Goal: Information Seeking & Learning: Learn about a topic

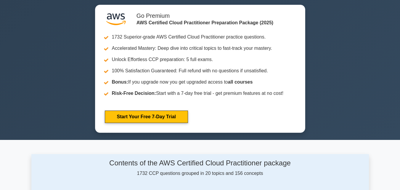
scroll to position [225, 0]
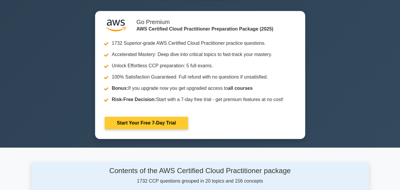
click at [144, 120] on link "Start Your Free 7-Day Trial" at bounding box center [146, 123] width 83 height 12
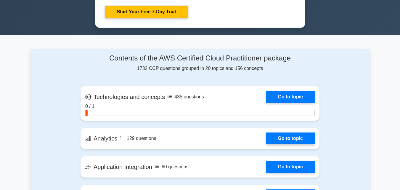
scroll to position [331, 0]
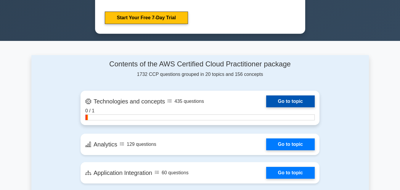
click at [297, 98] on link "Go to topic" at bounding box center [290, 101] width 49 height 12
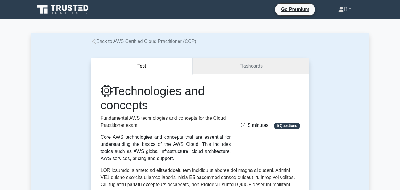
click at [213, 134] on div "Core AWS technologies and concepts that are essential for understanding the bas…" at bounding box center [166, 147] width 130 height 28
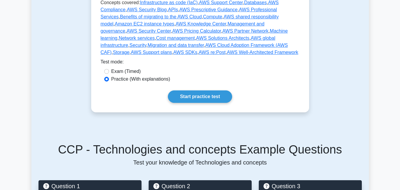
scroll to position [331, 0]
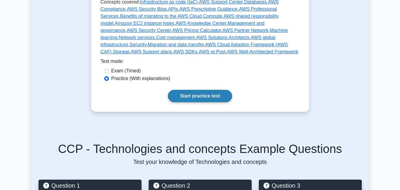
click at [192, 92] on link "Start practice test" at bounding box center [200, 96] width 64 height 12
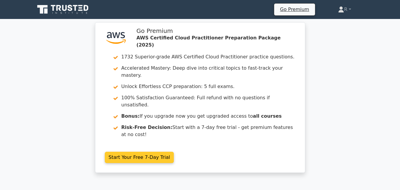
click at [174, 152] on link "Start Your Free 7-Day Trial" at bounding box center [139, 157] width 69 height 11
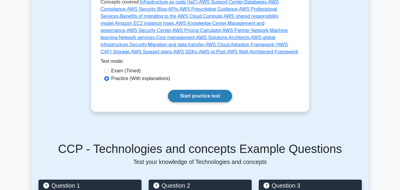
click at [190, 92] on link "Start practice test" at bounding box center [200, 96] width 64 height 12
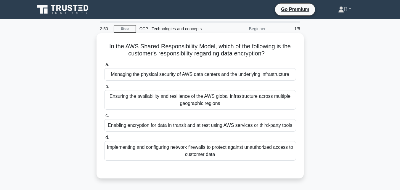
click at [238, 127] on div "Enabling encryption for data in transit and at rest using AWS services or third…" at bounding box center [200, 125] width 192 height 12
click at [104, 118] on input "c. Enabling encryption for data in transit and at rest using AWS services or th…" at bounding box center [104, 116] width 0 height 4
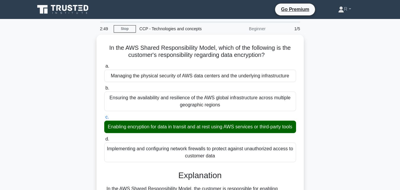
click at [320, 133] on div "In the AWS Shared Responsibility Model, which of the following is the customer'…" at bounding box center [199, 163] width 337 height 257
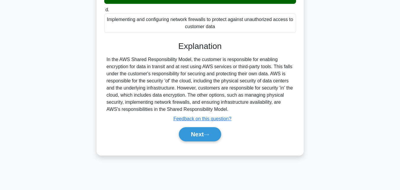
scroll to position [130, 0]
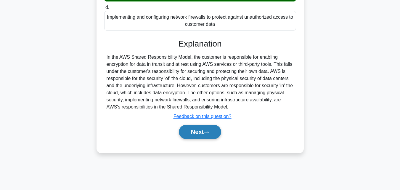
click at [217, 139] on button "Next" at bounding box center [200, 132] width 42 height 14
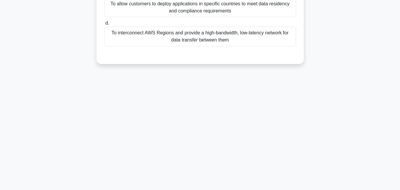
click at [135, 121] on div "2:45 Stop CCP - Technologies and concepts Beginner 2/5 Which of the following s…" at bounding box center [199, 39] width 337 height 296
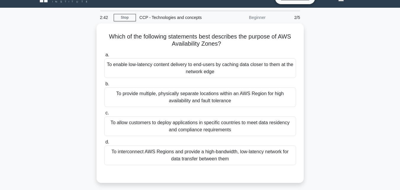
scroll to position [12, 0]
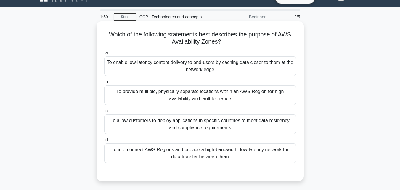
click at [207, 99] on div "To provide multiple, physically separate locations within an AWS Region for hig…" at bounding box center [200, 95] width 192 height 20
click at [104, 84] on input "b. To provide multiple, physically separate locations within an AWS Region for …" at bounding box center [104, 82] width 0 height 4
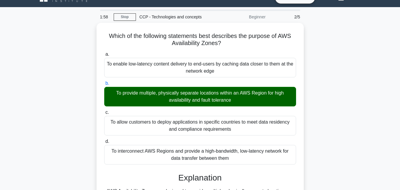
click at [326, 147] on div "Which of the following statements best describes the purpose of AWS Availabilit…" at bounding box center [199, 169] width 337 height 292
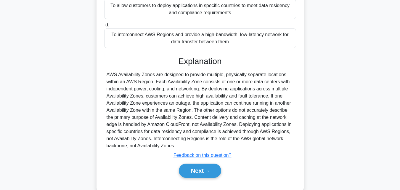
scroll to position [140, 0]
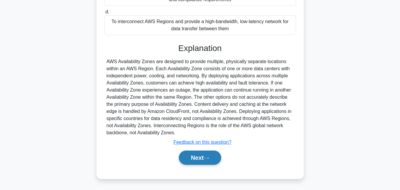
click at [186, 162] on button "Next" at bounding box center [200, 157] width 42 height 14
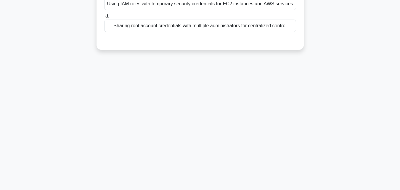
scroll to position [0, 0]
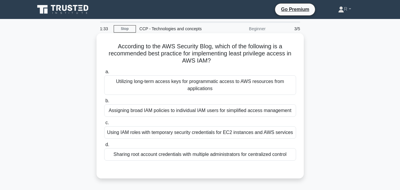
click at [201, 134] on div "Using IAM roles with temporary security credentials for EC2 instances and AWS s…" at bounding box center [200, 132] width 192 height 12
click at [104, 125] on input "c. Using IAM roles with temporary security credentials for EC2 instances and AW…" at bounding box center [104, 123] width 0 height 4
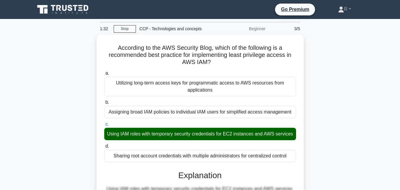
click at [309, 132] on div "According to the AWS Security Blog, which of the following is a recommended bes…" at bounding box center [199, 170] width 337 height 271
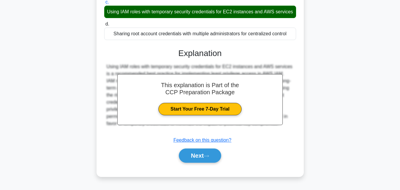
scroll to position [130, 0]
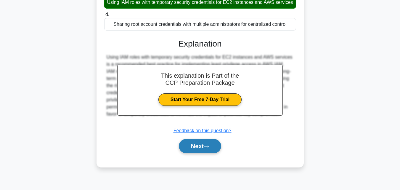
click at [201, 153] on button "Next" at bounding box center [200, 146] width 42 height 14
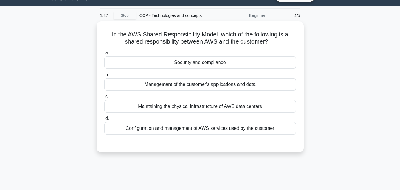
scroll to position [0, 0]
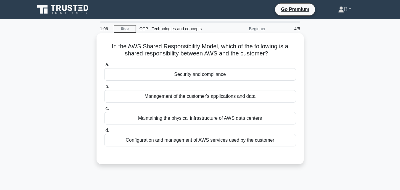
click at [222, 76] on div "Security and compliance" at bounding box center [200, 74] width 192 height 12
click at [104, 67] on input "a. Security and compliance" at bounding box center [104, 65] width 0 height 4
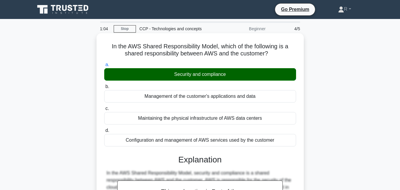
click at [303, 130] on div "In the AWS Shared Responsibility Model, which of the following is a shared resp…" at bounding box center [199, 158] width 207 height 250
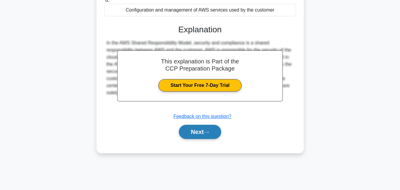
click at [202, 135] on button "Next" at bounding box center [200, 132] width 42 height 14
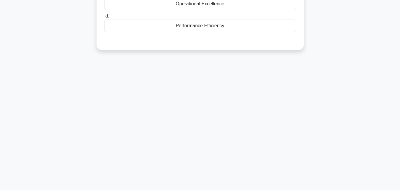
click at [325, 63] on div "0:59 Stop CCP - Technologies and concepts Beginner 5/5 In implementing a new ap…" at bounding box center [199, 39] width 337 height 296
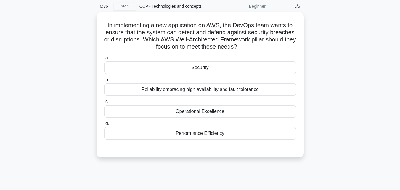
scroll to position [24, 0]
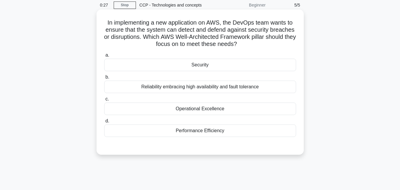
click at [238, 64] on div "Security" at bounding box center [200, 65] width 192 height 12
click at [104, 57] on input "a. Security" at bounding box center [104, 55] width 0 height 4
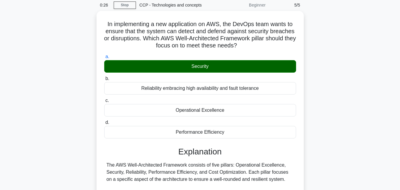
click at [318, 111] on div "In implementing a new application on AWS, the DevOps team wants to ensure that …" at bounding box center [199, 185] width 337 height 349
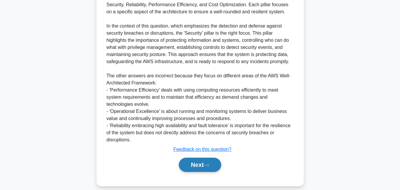
click at [205, 167] on button "Next" at bounding box center [200, 164] width 42 height 14
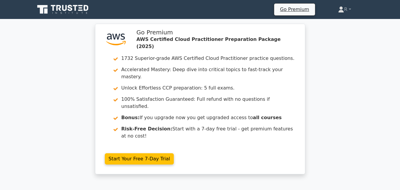
click at [307, 148] on div ".st0{fill:#252F3E;} .st1{fill-rule:evenodd;clip-rule:evenodd;fill:#FF9900;} Go …" at bounding box center [200, 102] width 215 height 157
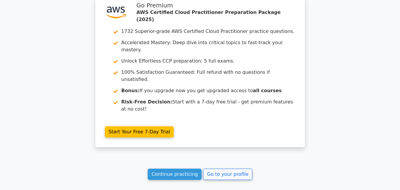
scroll to position [853, 0]
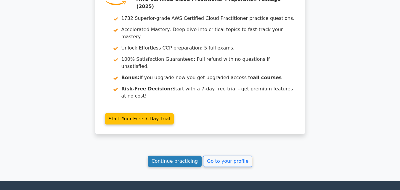
click at [181, 155] on link "Continue practicing" at bounding box center [175, 160] width 54 height 11
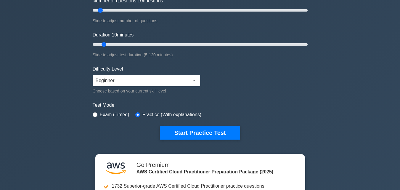
scroll to position [107, 0]
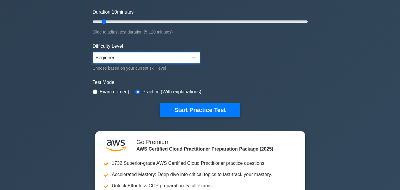
click at [149, 62] on select "Beginner Intermediate Expert" at bounding box center [146, 57] width 107 height 11
select select "expert"
click at [93, 52] on select "Beginner Intermediate Expert" at bounding box center [146, 57] width 107 height 11
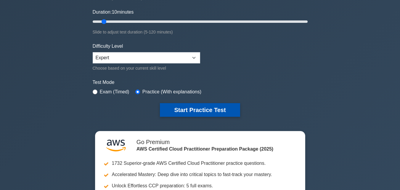
click at [195, 110] on button "Start Practice Test" at bounding box center [200, 110] width 80 height 14
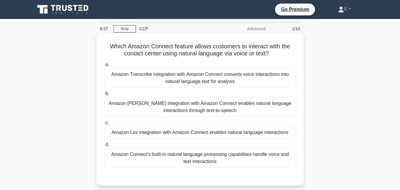
click at [251, 81] on div "Amazon Transcribe integration with Amazon Connect converts voice interactions i…" at bounding box center [200, 78] width 192 height 20
click at [104, 67] on input "a. Amazon Transcribe integration with Amazon Connect converts voice interaction…" at bounding box center [104, 65] width 0 height 4
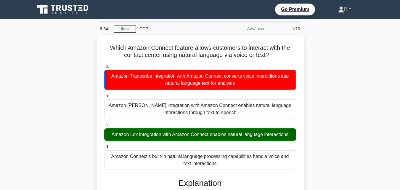
click at [368, 89] on div "Which Amazon Connect feature allows customers to interact with the contact cent…" at bounding box center [199, 163] width 337 height 257
click at [344, 102] on div "Which Amazon Connect feature allows customers to interact with the contact cent…" at bounding box center [199, 163] width 337 height 257
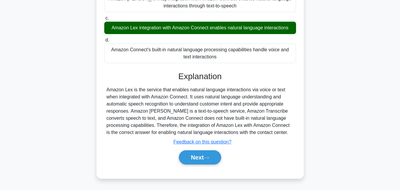
scroll to position [118, 0]
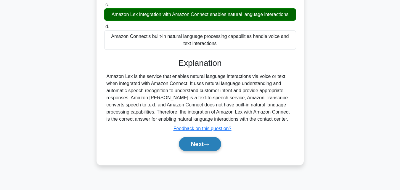
click at [205, 146] on button "Next" at bounding box center [200, 144] width 42 height 14
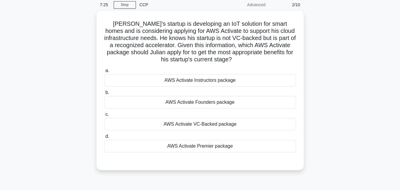
scroll to position [24, 0]
click at [329, 120] on div "Julian's startup is developing an IoT solution for smart homes and is consideri…" at bounding box center [199, 94] width 337 height 166
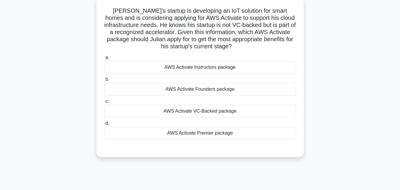
click at [236, 92] on div "AWS Activate Founders package" at bounding box center [200, 89] width 192 height 12
click at [104, 81] on input "b. AWS Activate Founders package" at bounding box center [104, 80] width 0 height 4
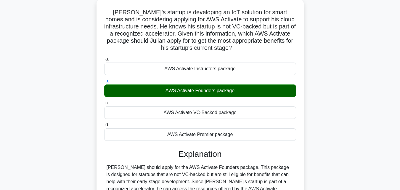
click at [338, 125] on div "Julian's startup is developing an IoT solution for smart homes and is consideri…" at bounding box center [199, 152] width 337 height 306
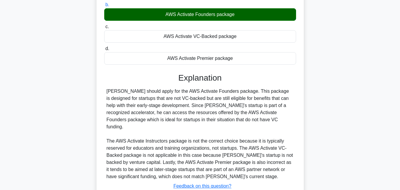
scroll to position [130, 0]
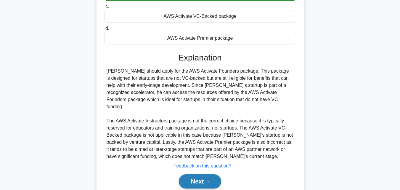
click at [193, 174] on button "Next" at bounding box center [200, 181] width 42 height 14
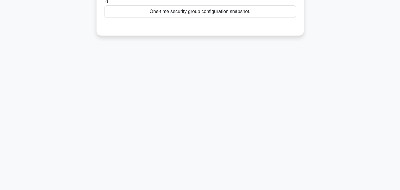
scroll to position [130, 0]
click at [309, 99] on div "6:26 Stop CCP Advanced 3/10 What aspect of Amazon Inspector enhances security m…" at bounding box center [199, 39] width 337 height 296
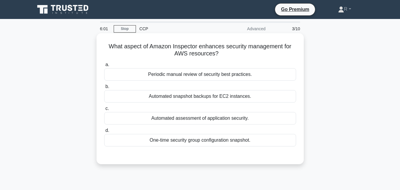
click at [223, 116] on div "Automated assessment of application security." at bounding box center [200, 118] width 192 height 12
click at [104, 110] on input "c. Automated assessment of application security." at bounding box center [104, 109] width 0 height 4
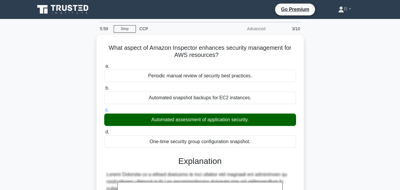
click at [333, 134] on div "What aspect of Amazon Inspector enhances security management for AWS resources?…" at bounding box center [199, 181] width 337 height 292
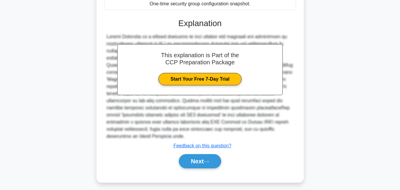
scroll to position [140, 0]
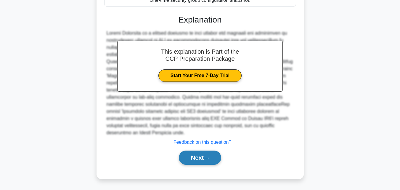
click at [218, 156] on button "Next" at bounding box center [200, 157] width 42 height 14
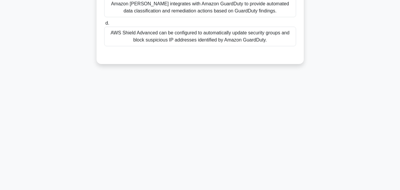
click at [285, 103] on div "5:50 Stop CCP Advanced 4/10 Which of the following AWS services can be used in …" at bounding box center [199, 39] width 337 height 296
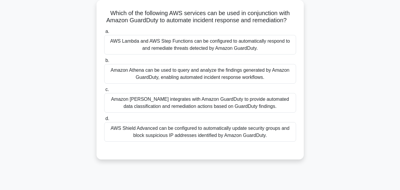
scroll to position [35, 0]
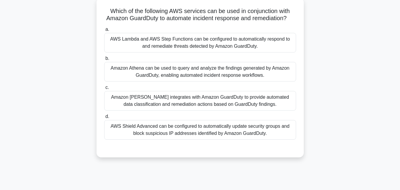
click at [260, 52] on div "AWS Lambda and AWS Step Functions can be configured to automatically respond to…" at bounding box center [200, 43] width 192 height 20
click at [104, 31] on input "a. AWS Lambda and AWS Step Functions can be configured to automatically respond…" at bounding box center [104, 30] width 0 height 4
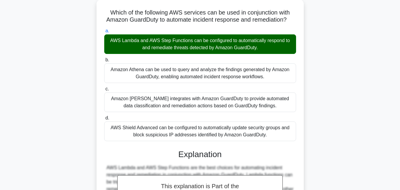
click at [321, 137] on div "Which of the following AWS services can be used in conjunction with Amazon Guar…" at bounding box center [199, 141] width 337 height 285
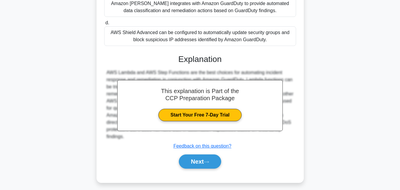
scroll to position [140, 0]
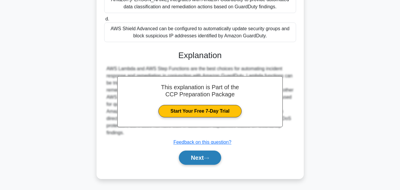
click at [199, 160] on button "Next" at bounding box center [200, 157] width 42 height 14
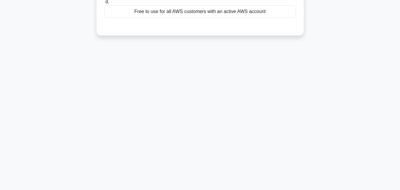
click at [285, 90] on div "5:16 Stop CCP Advanced 5/10 Which of the following best describes the pricing m…" at bounding box center [199, 39] width 337 height 296
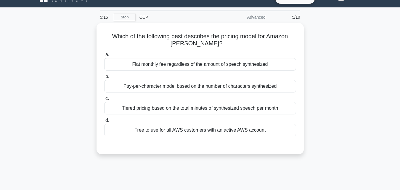
scroll to position [12, 0]
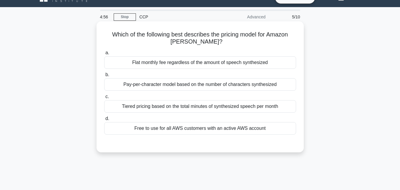
click at [264, 105] on div "Tiered pricing based on the total minutes of synthesized speech per month" at bounding box center [200, 106] width 192 height 12
click at [104, 99] on input "c. Tiered pricing based on the total minutes of synthesized speech per month" at bounding box center [104, 97] width 0 height 4
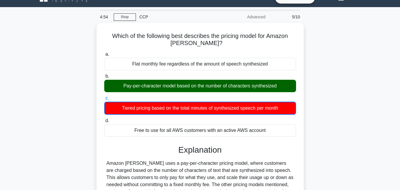
click at [326, 116] on div "Which of the following best describes the pricing model for Amazon Polly? .spin…" at bounding box center [199, 141] width 337 height 236
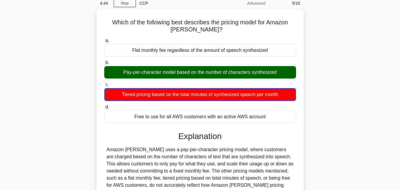
scroll to position [0, 0]
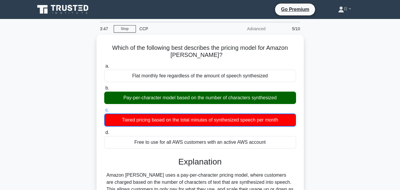
click at [311, 122] on div "Which of the following best describes the pricing model for Amazon Polly? .spin…" at bounding box center [199, 153] width 337 height 236
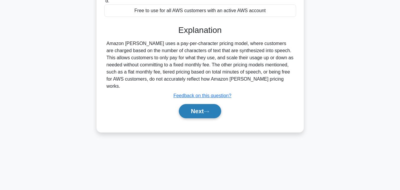
click at [187, 104] on button "Next" at bounding box center [200, 111] width 42 height 14
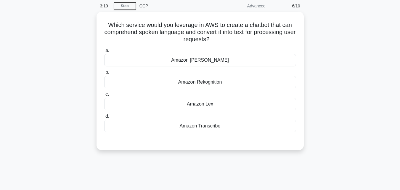
scroll to position [24, 0]
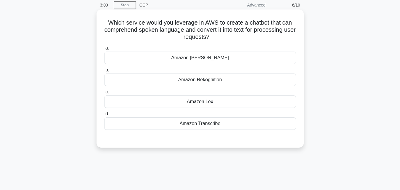
click at [215, 101] on div "Amazon Lex" at bounding box center [200, 101] width 192 height 12
click at [104, 94] on input "c. Amazon Lex" at bounding box center [104, 92] width 0 height 4
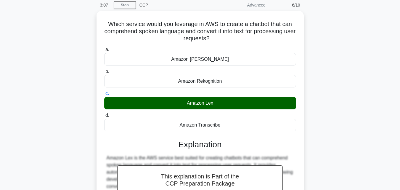
click at [331, 123] on div "Which service would you leverage in AWS to create a chatbot that can comprehend…" at bounding box center [199, 157] width 337 height 292
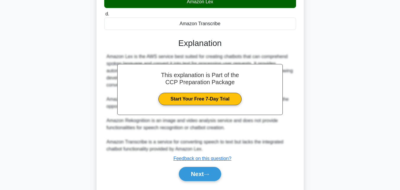
scroll to position [130, 0]
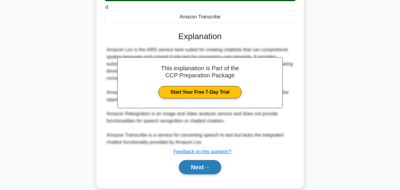
click at [206, 169] on icon at bounding box center [206, 167] width 5 height 3
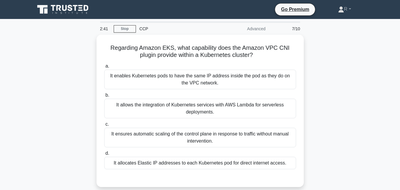
scroll to position [12, 0]
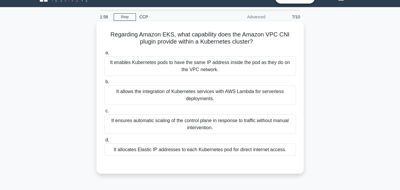
click at [249, 68] on div "It enables Kubernetes pods to have the same IP address inside the pod as they d…" at bounding box center [200, 66] width 192 height 20
click at [104, 55] on input "a. It enables Kubernetes pods to have the same IP address inside the pod as the…" at bounding box center [104, 53] width 0 height 4
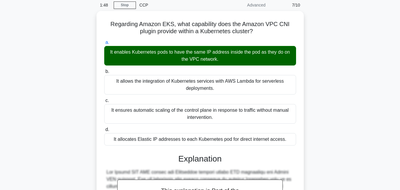
scroll to position [36, 0]
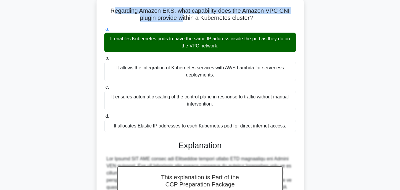
drag, startPoint x: 112, startPoint y: 11, endPoint x: 184, endPoint y: 15, distance: 71.2
click at [184, 15] on h5 "Regarding Amazon EKS, what capability does the Amazon VPC CNI plugin provide wi…" at bounding box center [200, 14] width 193 height 15
click at [157, 15] on h5 "Regarding Amazon EKS, what capability does the Amazon VPC CNI plugin provide wi…" at bounding box center [200, 14] width 193 height 15
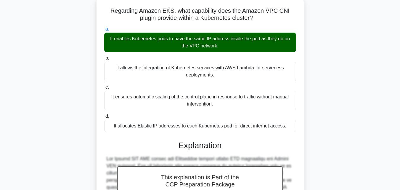
drag, startPoint x: 110, startPoint y: 11, endPoint x: 255, endPoint y: 14, distance: 144.8
click at [255, 14] on h5 "Regarding Amazon EKS, what capability does the Amazon VPC CNI plugin provide wi…" at bounding box center [200, 14] width 193 height 15
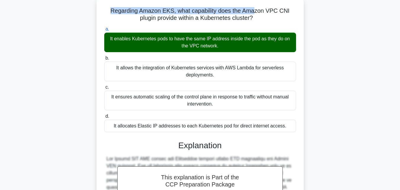
copy h5 "Regarding Amazon EKS, what capability does the Ama"
click at [256, 13] on h5 "Regarding Amazon EKS, what capability does the Amazon VPC CNI plugin provide wi…" at bounding box center [200, 14] width 193 height 15
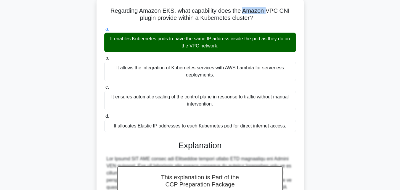
click at [256, 13] on h5 "Regarding Amazon EKS, what capability does the Amazon VPC CNI plugin provide wi…" at bounding box center [200, 14] width 193 height 15
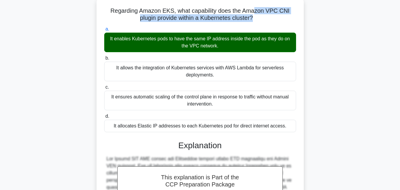
drag, startPoint x: 256, startPoint y: 13, endPoint x: 253, endPoint y: 17, distance: 4.5
click at [253, 17] on h5 "Regarding Amazon EKS, what capability does the Amazon VPC CNI plugin provide wi…" at bounding box center [200, 14] width 193 height 15
copy h5 "zon VPC CNI plugin provide within a Kubernetes cluster?"
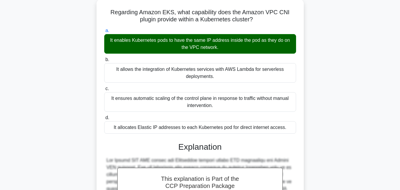
click at [316, 92] on div "Regarding Amazon EKS, what capability does the Amazon VPC CNI plugin provide wi…" at bounding box center [199, 180] width 337 height 363
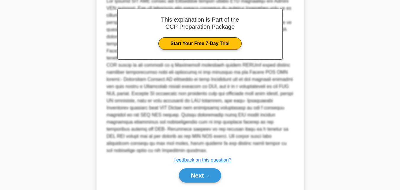
scroll to position [201, 0]
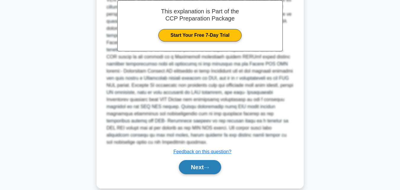
click at [205, 160] on button "Next" at bounding box center [200, 167] width 42 height 14
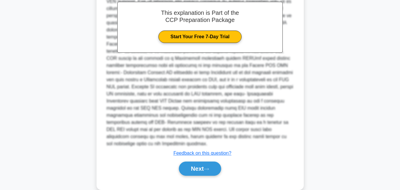
scroll to position [130, 0]
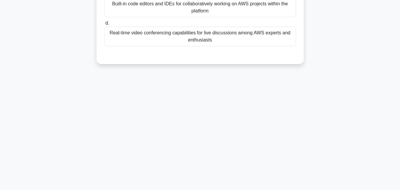
click at [332, 94] on div "0:41 Stop CCP Advanced 8/10 Which of the following features does AWS re:Post of…" at bounding box center [199, 39] width 337 height 296
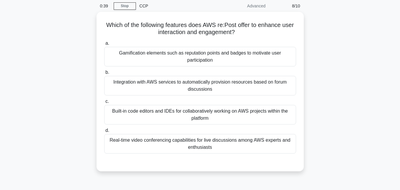
scroll to position [24, 0]
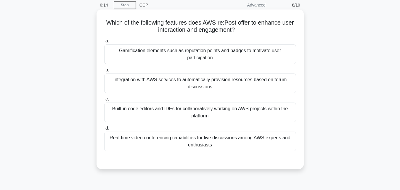
click at [242, 147] on div "Real-time video conferencing capabilities for live discussions among AWS expert…" at bounding box center [200, 141] width 192 height 20
click at [104, 130] on input "d. Real-time video conferencing capabilities for live discussions among AWS exp…" at bounding box center [104, 128] width 0 height 4
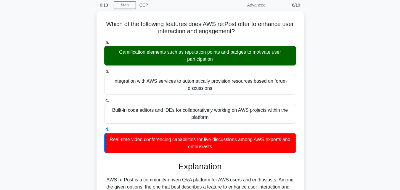
click at [325, 109] on div "Which of the following features does AWS re:Post offer to enhance user interact…" at bounding box center [199, 150] width 337 height 279
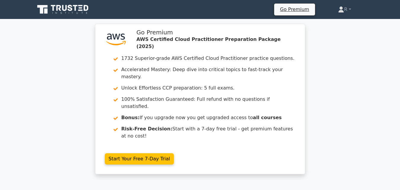
click at [351, 130] on div ".st0{fill:#252F3E;} .st1{fill-rule:evenodd;clip-rule:evenodd;fill:#FF9900;} Go …" at bounding box center [200, 102] width 400 height 157
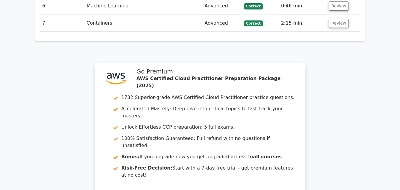
scroll to position [829, 0]
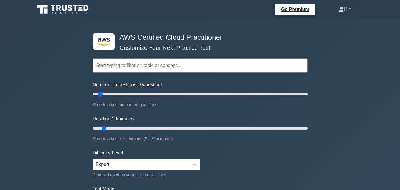
drag, startPoint x: 101, startPoint y: 93, endPoint x: 348, endPoint y: 88, distance: 246.6
click at [308, 91] on input "Number of questions: 200 questions" at bounding box center [200, 94] width 215 height 7
drag, startPoint x: 306, startPoint y: 94, endPoint x: 160, endPoint y: 96, distance: 145.6
type input "65"
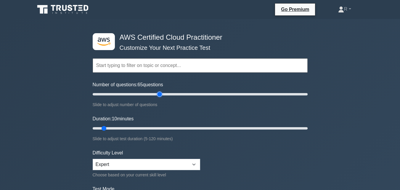
click at [160, 96] on input "Number of questions: 65 questions" at bounding box center [200, 94] width 215 height 7
click at [194, 110] on form "Topics Technologies and concepts Analytics Application Integration Business App…" at bounding box center [200, 131] width 215 height 183
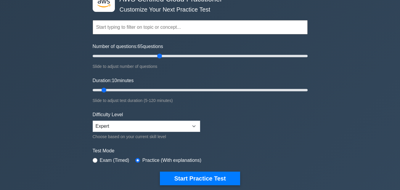
scroll to position [47, 0]
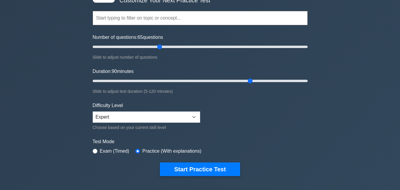
drag, startPoint x: 105, startPoint y: 82, endPoint x: 247, endPoint y: 83, distance: 142.4
type input "90"
click at [247, 83] on input "Duration: 90 minutes" at bounding box center [200, 80] width 215 height 7
click at [113, 121] on select "Beginner Intermediate Expert" at bounding box center [146, 116] width 107 height 11
select select "intermediate"
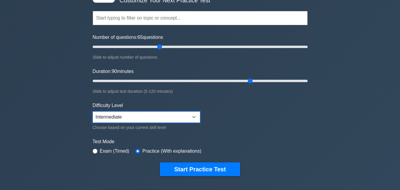
click at [93, 111] on select "Beginner Intermediate Expert" at bounding box center [146, 116] width 107 height 11
click at [47, 119] on div ".st0{fill:#252F3E;} .st1{fill-rule:evenodd;clip-rule:evenodd;fill:#FF9900;} AWS…" at bounding box center [200, 148] width 400 height 353
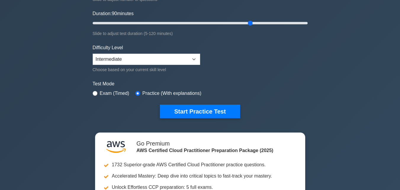
scroll to position [107, 0]
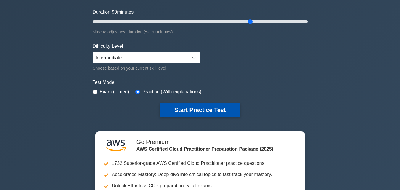
click at [191, 107] on button "Start Practice Test" at bounding box center [200, 110] width 80 height 14
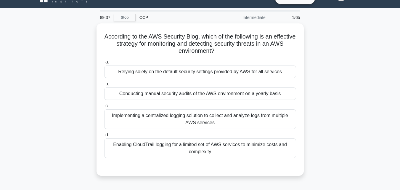
scroll to position [12, 0]
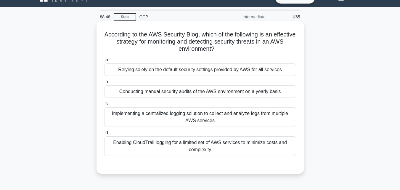
click at [227, 122] on div "Implementing a centralized logging solution to collect and analyze logs from mu…" at bounding box center [200, 117] width 192 height 20
click at [104, 106] on input "c. Implementing a centralized logging solution to collect and analyze logs from…" at bounding box center [104, 104] width 0 height 4
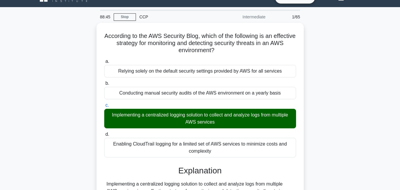
click at [337, 133] on div "According to the AWS Security Blog, which of the following is an effective stra…" at bounding box center [199, 158] width 337 height 271
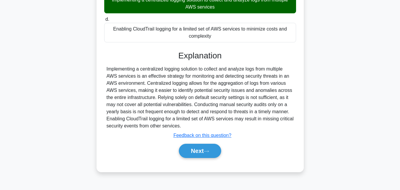
scroll to position [130, 0]
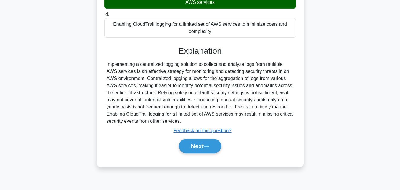
click at [199, 155] on div "Next" at bounding box center [200, 145] width 192 height 19
click at [200, 150] on button "Next" at bounding box center [200, 146] width 42 height 14
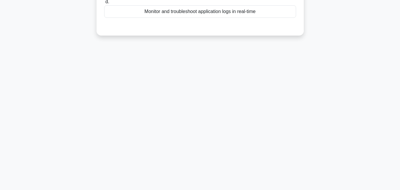
click at [275, 101] on div "88:37 Stop CCP Intermediate 2/65 What is the primary benefit of using AWS Syste…" at bounding box center [199, 39] width 337 height 296
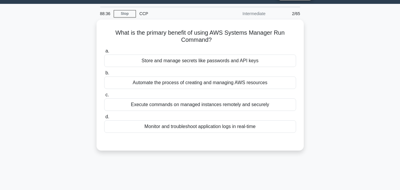
scroll to position [0, 0]
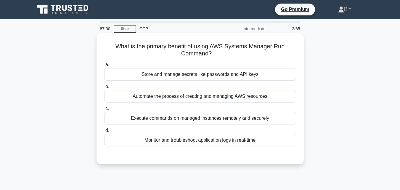
click at [247, 118] on div "Execute commands on managed instances remotely and securely" at bounding box center [200, 118] width 192 height 12
click at [104, 110] on input "c. Execute commands on managed instances remotely and securely" at bounding box center [104, 109] width 0 height 4
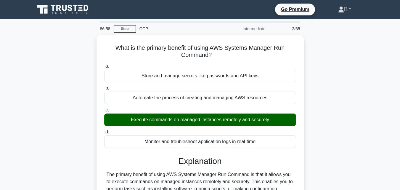
click at [337, 121] on div "What is the primary benefit of using AWS Systems Manager Run Command? .spinner_…" at bounding box center [199, 156] width 337 height 242
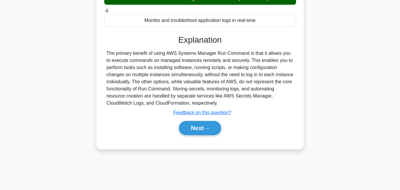
scroll to position [130, 0]
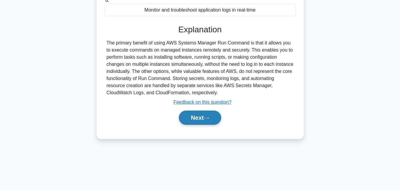
click at [203, 116] on button "Next" at bounding box center [200, 117] width 42 height 14
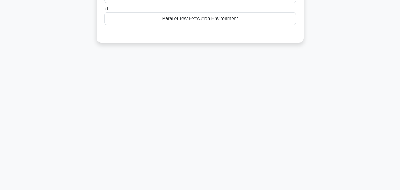
click at [261, 101] on div "85:42 Stop CCP Intermediate 3/65 When utilizing AWS Device Farm for application…" at bounding box center [199, 39] width 337 height 296
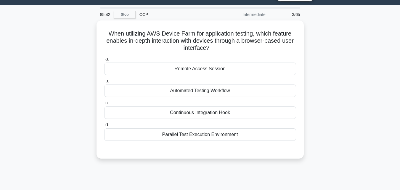
scroll to position [0, 0]
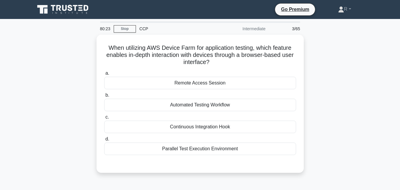
click at [327, 105] on div "When utilizing AWS Device Farm for application testing, which feature enables i…" at bounding box center [199, 107] width 337 height 145
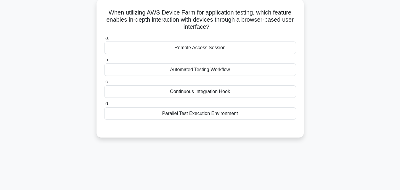
scroll to position [36, 0]
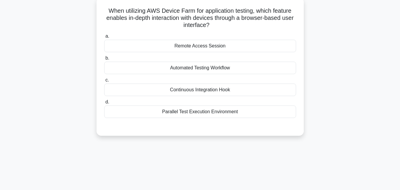
click at [212, 113] on div "Parallel Test Execution Environment" at bounding box center [200, 111] width 192 height 12
click at [104, 104] on input "d. Parallel Test Execution Environment" at bounding box center [104, 102] width 0 height 4
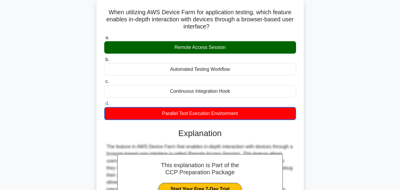
click at [338, 92] on div "When utilizing AWS Device Farm for application testing, which feature enables i…" at bounding box center [199, 138] width 337 height 279
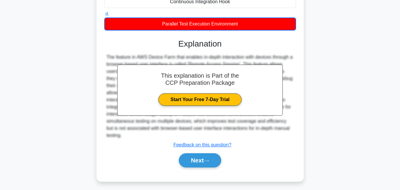
scroll to position [130, 0]
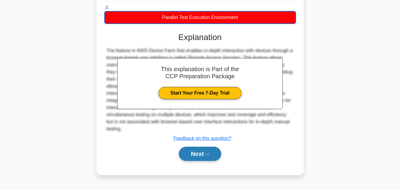
click at [209, 152] on icon at bounding box center [206, 153] width 5 height 3
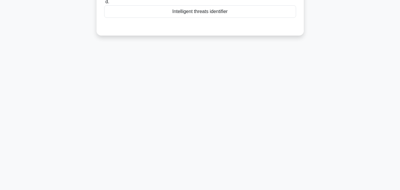
scroll to position [0, 0]
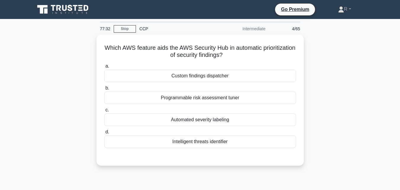
click at [334, 98] on div "Which AWS feature aids the AWS Security Hub in automatic prioritization of secu…" at bounding box center [199, 104] width 337 height 138
click at [335, 87] on div "Which AWS feature aids the AWS Security Hub in automatic prioritization of secu…" at bounding box center [199, 104] width 337 height 138
click at [345, 99] on div "Which AWS feature aids the AWS Security Hub in automatic prioritization of secu…" at bounding box center [199, 104] width 337 height 138
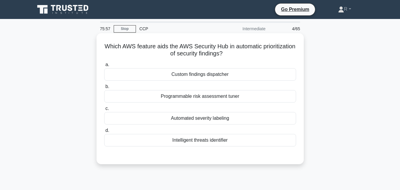
click at [234, 97] on div "Programmable risk assessment tuner" at bounding box center [200, 96] width 192 height 12
click at [104, 88] on input "b. Programmable risk assessment tuner" at bounding box center [104, 87] width 0 height 4
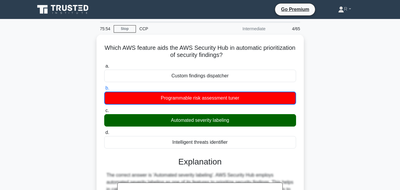
click at [315, 136] on div "Which AWS feature aids the AWS Security Hub in automatic prioritization of secu…" at bounding box center [199, 163] width 337 height 257
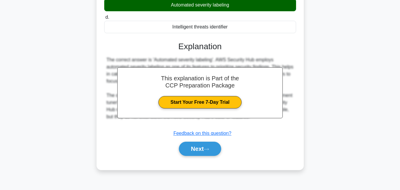
scroll to position [130, 0]
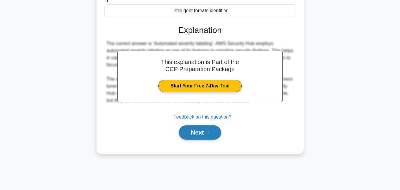
click at [215, 134] on button "Next" at bounding box center [200, 132] width 42 height 14
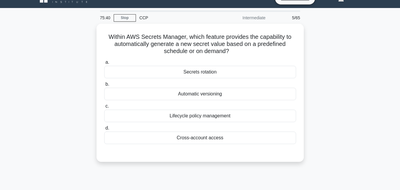
scroll to position [0, 0]
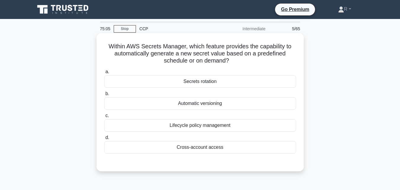
click at [234, 125] on div "Lifecycle policy management" at bounding box center [200, 125] width 192 height 12
click at [104, 118] on input "c. Lifecycle policy management" at bounding box center [104, 116] width 0 height 4
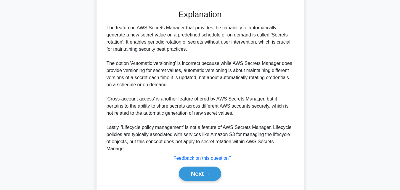
scroll to position [162, 0]
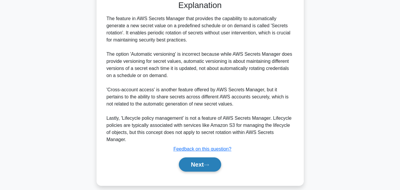
click at [212, 157] on button "Next" at bounding box center [200, 164] width 42 height 14
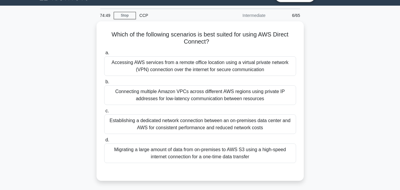
scroll to position [0, 0]
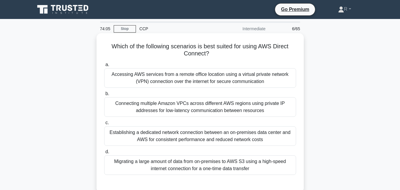
click at [259, 136] on div "Establishing a dedicated network connection between an on-premises data center …" at bounding box center [200, 136] width 192 height 20
click at [104, 125] on input "c. Establishing a dedicated network connection between an on-premises data cent…" at bounding box center [104, 123] width 0 height 4
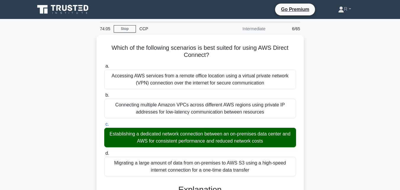
click at [331, 126] on div "Which of the following scenarios is best suited for using AWS Direct Connect? .…" at bounding box center [199, 177] width 337 height 285
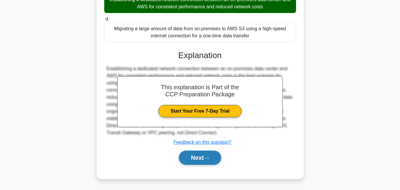
click at [208, 160] on icon at bounding box center [206, 157] width 5 height 3
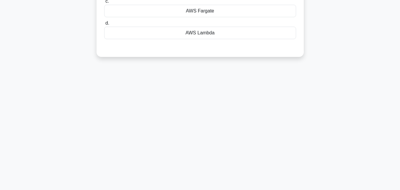
scroll to position [130, 0]
click at [321, 85] on div "74:01 Stop CCP Intermediate 7/65 As an AWS Solutions Architect, you are tasked …" at bounding box center [199, 39] width 337 height 296
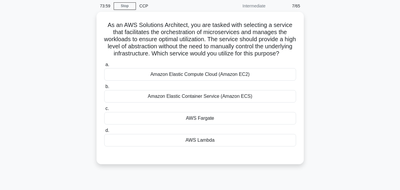
scroll to position [24, 0]
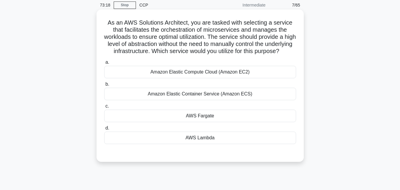
click at [220, 122] on div "AWS Fargate" at bounding box center [200, 116] width 192 height 12
click at [104, 108] on input "c. AWS Fargate" at bounding box center [104, 106] width 0 height 4
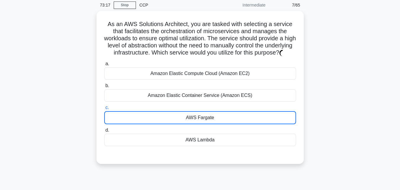
click at [329, 111] on div "As an AWS Solutions Architect, you are tasked with selecting a service that fac…" at bounding box center [199, 91] width 337 height 160
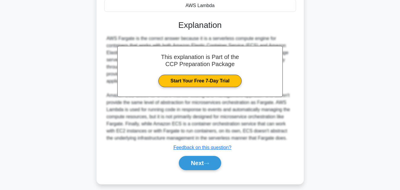
scroll to position [168, 0]
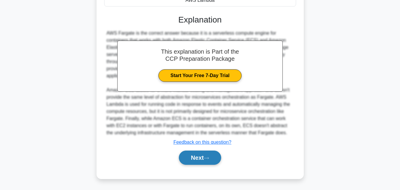
click at [215, 157] on button "Next" at bounding box center [200, 157] width 42 height 14
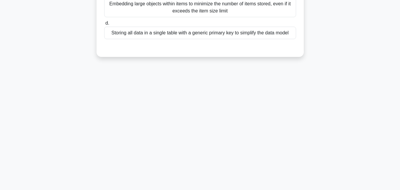
scroll to position [130, 0]
click at [294, 87] on div "73:13 Stop CCP Intermediate 8/65 Which of the following is a key consideration …" at bounding box center [199, 39] width 337 height 296
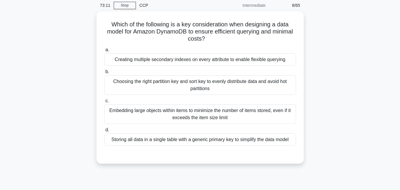
scroll to position [24, 0]
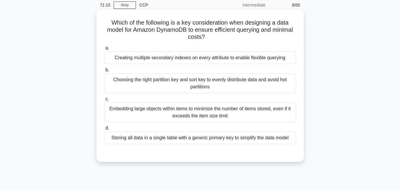
click at [252, 79] on div "Choosing the right partition key and sort key to evenly distribute data and avo…" at bounding box center [200, 83] width 192 height 20
click at [104, 72] on input "b. Choosing the right partition key and sort key to evenly distribute data and …" at bounding box center [104, 70] width 0 height 4
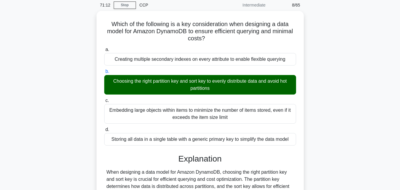
click at [315, 98] on div "Which of the following is a key consideration when designing a data model for A…" at bounding box center [199, 150] width 337 height 278
click at [335, 120] on div "Which of the following is a key consideration when designing a data model for A…" at bounding box center [199, 150] width 337 height 278
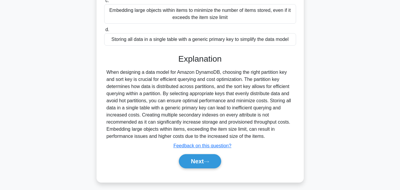
scroll to position [130, 0]
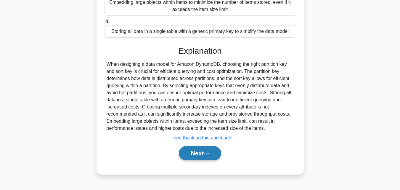
click at [194, 155] on button "Next" at bounding box center [200, 153] width 42 height 14
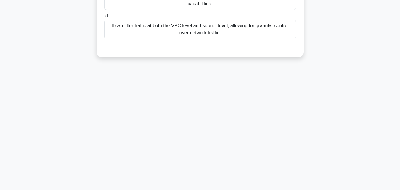
click at [326, 99] on div "70:54 Stop CCP Intermediate 9/65 Which of the following statements about AWS Ne…" at bounding box center [199, 39] width 337 height 296
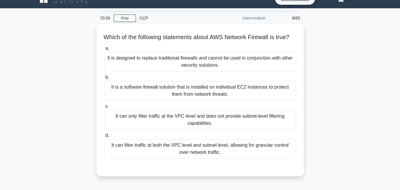
scroll to position [12, 0]
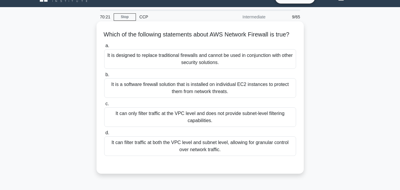
click at [231, 95] on div "It is a software firewall solution that is installed on individual EC2 instance…" at bounding box center [200, 88] width 192 height 20
click at [104, 77] on input "b. It is a software firewall solution that is installed on individual EC2 insta…" at bounding box center [104, 75] width 0 height 4
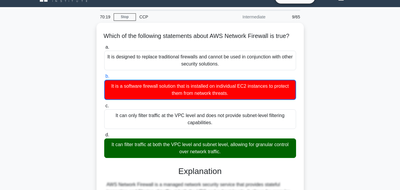
click at [327, 130] on div "Which of the following statements about AWS Network Firewall is true? .spinner_…" at bounding box center [199, 162] width 337 height 279
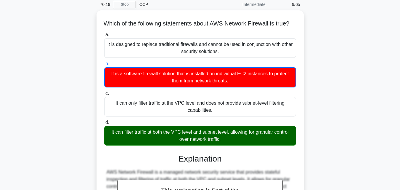
scroll to position [36, 0]
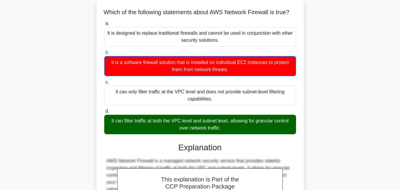
click at [345, 128] on div "Which of the following statements about AWS Network Firewall is true? .spinner_…" at bounding box center [199, 138] width 337 height 279
click at [351, 108] on div "Which of the following statements about AWS Network Firewall is true? .spinner_…" at bounding box center [199, 138] width 337 height 279
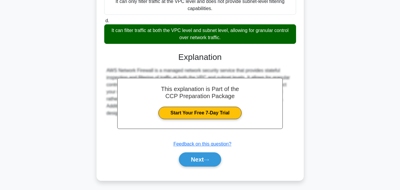
scroll to position [133, 0]
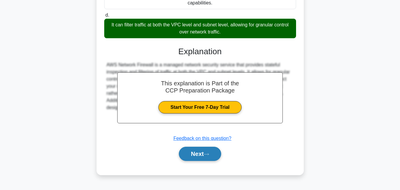
click at [196, 160] on button "Next" at bounding box center [200, 154] width 42 height 14
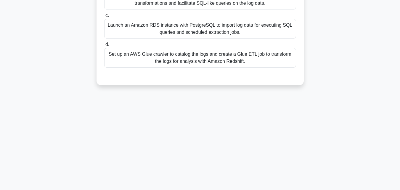
click at [221, 127] on div "63:02 Stop CCP Intermediate 10/65 A company wants to analyze their increasing v…" at bounding box center [199, 39] width 337 height 296
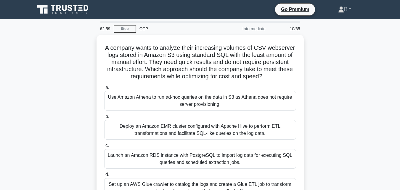
scroll to position [12, 0]
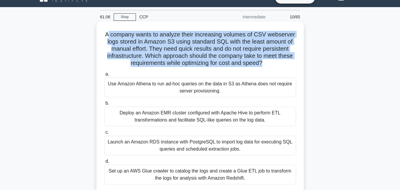
drag, startPoint x: 263, startPoint y: 64, endPoint x: 108, endPoint y: 33, distance: 158.8
click at [108, 33] on h5 "A company wants to analyze their increasing volumes of CSV webserver logs store…" at bounding box center [200, 49] width 193 height 36
click at [189, 47] on h5 "A company wants to analyze their increasing volumes of CSV webserver logs store…" at bounding box center [200, 49] width 193 height 36
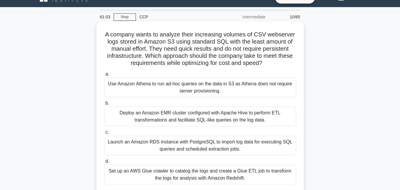
drag, startPoint x: 265, startPoint y: 63, endPoint x: 101, endPoint y: 37, distance: 165.8
click at [101, 37] on div "A company wants to analyze their increasing volumes of CSV webserver logs store…" at bounding box center [200, 112] width 202 height 176
click at [200, 51] on h5 "A company wants to analyze their increasing volumes of CSV webserver logs store…" at bounding box center [200, 49] width 193 height 36
drag, startPoint x: 267, startPoint y: 61, endPoint x: 115, endPoint y: 33, distance: 154.7
click at [115, 33] on h5 "A company wants to analyze their increasing volumes of CSV webserver logs store…" at bounding box center [200, 49] width 193 height 36
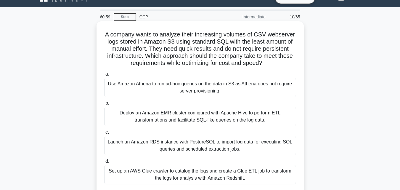
click at [195, 46] on h5 "A company wants to analyze their increasing volumes of CSV webserver logs store…" at bounding box center [200, 49] width 193 height 36
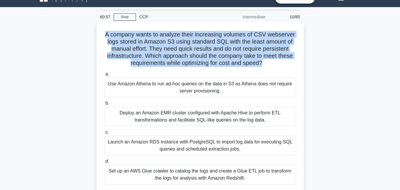
drag, startPoint x: 263, startPoint y: 66, endPoint x: 103, endPoint y: 34, distance: 163.9
click at [103, 34] on div "A company wants to analyze their increasing volumes of CSV webserver logs store…" at bounding box center [200, 112] width 202 height 176
click at [214, 66] on h5 "A company wants to analyze their increasing volumes of CSV webserver logs store…" at bounding box center [200, 49] width 193 height 36
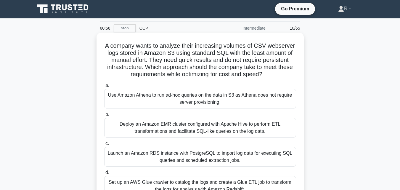
scroll to position [0, 0]
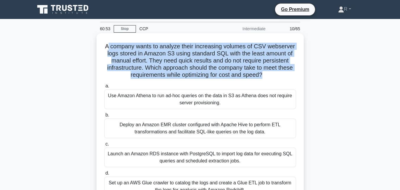
drag, startPoint x: 264, startPoint y: 77, endPoint x: 107, endPoint y: 45, distance: 160.0
click at [107, 45] on h5 "A company wants to analyze their increasing volumes of CSV webserver logs store…" at bounding box center [200, 61] width 193 height 36
click at [205, 66] on h5 "A company wants to analyze their increasing volumes of CSV webserver logs store…" at bounding box center [200, 61] width 193 height 36
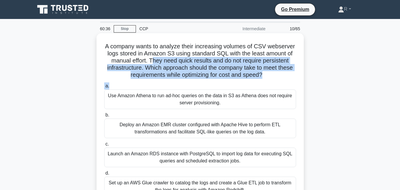
drag, startPoint x: 151, startPoint y: 61, endPoint x: 262, endPoint y: 86, distance: 113.3
click at [262, 86] on div "A company wants to analyze their increasing volumes of CSV webserver logs store…" at bounding box center [200, 124] width 202 height 176
click at [289, 73] on h5 "A company wants to analyze their increasing volumes of CSV webserver logs store…" at bounding box center [200, 61] width 193 height 36
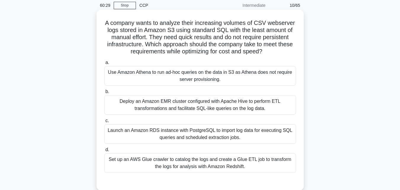
scroll to position [24, 0]
click at [256, 78] on div "Use Amazon Athena to run ad-hoc queries on the data in S3 as Athena does not re…" at bounding box center [200, 76] width 192 height 20
click at [104, 64] on input "a. Use Amazon Athena to run ad-hoc queries on the data in S3 as Athena does not…" at bounding box center [104, 62] width 0 height 4
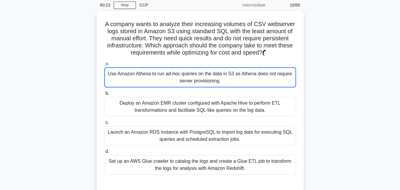
click at [328, 119] on div "A company wants to analyze their increasing volumes of CSV webserver logs store…" at bounding box center [199, 105] width 337 height 188
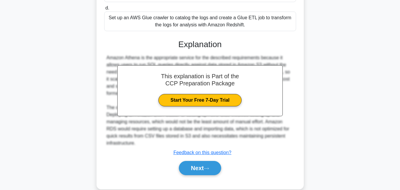
scroll to position [168, 0]
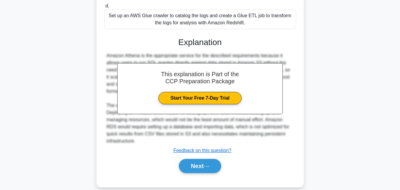
click at [327, 100] on div "A company wants to analyze their increasing volumes of CSV webserver logs store…" at bounding box center [199, 30] width 337 height 328
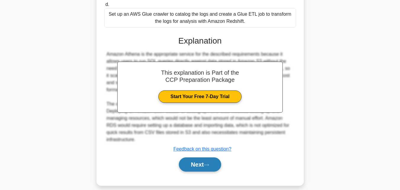
click at [188, 157] on button "Next" at bounding box center [200, 164] width 42 height 14
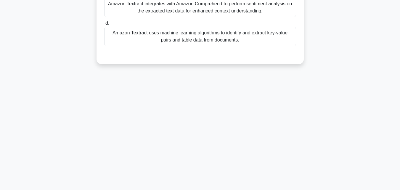
scroll to position [130, 0]
click at [322, 95] on div "60:12 Stop CCP Intermediate 11/65 Which of the following features of Amazon Tex…" at bounding box center [199, 39] width 337 height 296
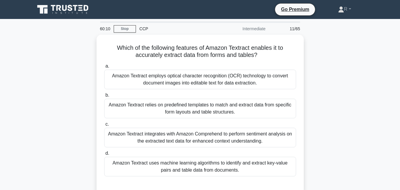
scroll to position [12, 0]
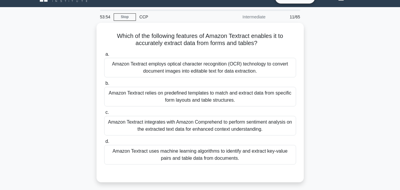
click at [326, 115] on div "Which of the following features of Amazon Textract enables it to accurately ext…" at bounding box center [199, 106] width 337 height 166
click at [326, 91] on div "Which of the following features of Amazon Textract enables it to accurately ext…" at bounding box center [199, 106] width 337 height 166
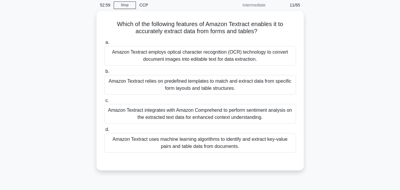
click at [333, 120] on div "Which of the following features of Amazon Textract enables it to accurately ext…" at bounding box center [199, 94] width 337 height 166
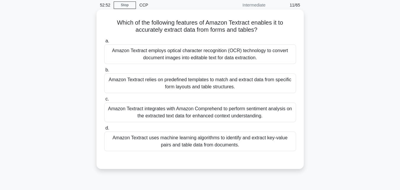
click at [257, 118] on div "Amazon Textract integrates with Amazon Comprehend to perform sentiment analysis…" at bounding box center [200, 112] width 192 height 20
click at [104, 101] on input "c. Amazon Textract integrates with Amazon Comprehend to perform sentiment analy…" at bounding box center [104, 99] width 0 height 4
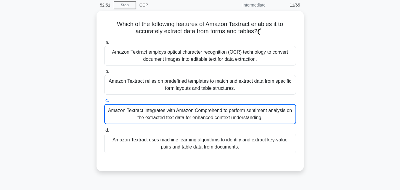
click at [327, 130] on div "Which of the following features of Amazon Textract enables it to accurately ext…" at bounding box center [199, 94] width 337 height 167
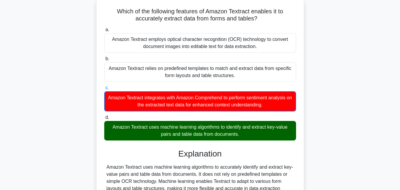
scroll to position [36, 0]
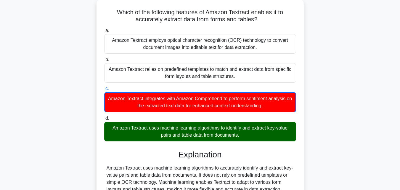
click at [356, 83] on div "Which of the following features of Amazon Textract enables it to accurately ext…" at bounding box center [199, 131] width 337 height 264
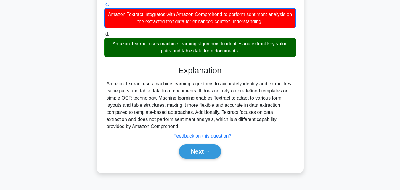
scroll to position [130, 0]
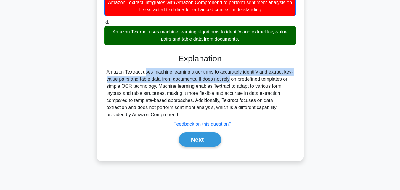
drag, startPoint x: 106, startPoint y: 73, endPoint x: 197, endPoint y: 82, distance: 91.9
click at [197, 82] on div "Amazon Textract uses machine learning algorithms to accurately identify and ext…" at bounding box center [200, 93] width 192 height 50
copy div "Amazon Textract uses machine learning algorithms to accurately identify and ext…"
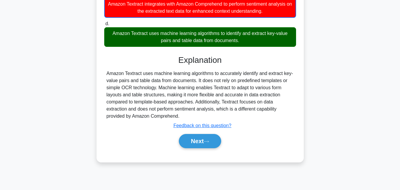
click at [362, 110] on div "Which of the following features of Amazon Textract enables it to accurately ext…" at bounding box center [199, 37] width 337 height 264
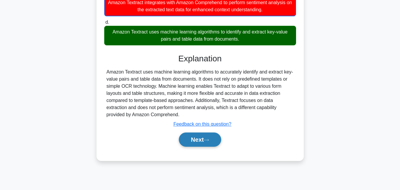
click at [196, 143] on button "Next" at bounding box center [200, 139] width 42 height 14
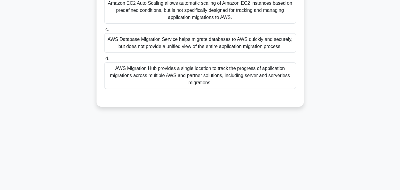
click at [350, 67] on div "Acme Inc. is planning to migrate their on-premises applications to AWS. They wa…" at bounding box center [199, 9] width 337 height 209
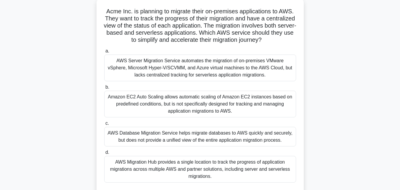
scroll to position [35, 0]
click at [245, 44] on h5 "Acme Inc. is planning to migrate their on-premises applications to AWS. They wa…" at bounding box center [200, 25] width 193 height 36
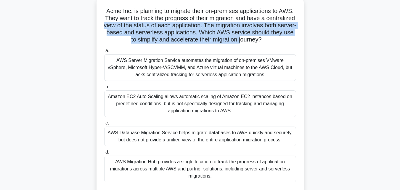
drag, startPoint x: 144, startPoint y: 22, endPoint x: 186, endPoint y: 44, distance: 47.3
click at [186, 44] on h5 "Acme Inc. is planning to migrate their on-premises applications to AWS. They wa…" at bounding box center [200, 25] width 193 height 36
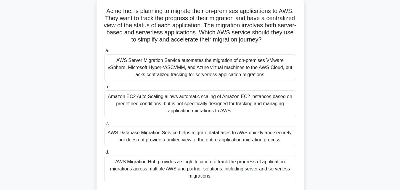
click at [226, 54] on div "a. AWS Server Migration Service automates the migration of on-premises VMware v…" at bounding box center [200, 114] width 199 height 137
drag, startPoint x: 215, startPoint y: 48, endPoint x: 148, endPoint y: 24, distance: 71.3
click at [148, 24] on h5 "Acme Inc. is planning to migrate their on-premises applications to AWS. They wa…" at bounding box center [200, 25] width 193 height 36
click at [176, 31] on h5 "Acme Inc. is planning to migrate their on-premises applications to AWS. They wa…" at bounding box center [200, 25] width 193 height 36
drag, startPoint x: 176, startPoint y: 31, endPoint x: 210, endPoint y: 44, distance: 36.7
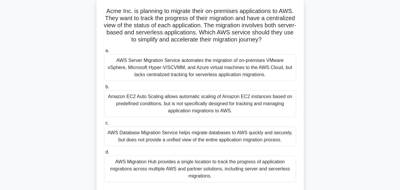
click at [210, 44] on h5 "Acme Inc. is planning to migrate their on-premises applications to AWS. They wa…" at bounding box center [200, 25] width 193 height 36
click at [234, 55] on label "a. AWS Server Migration Service automates the migration of on-premises VMware v…" at bounding box center [200, 64] width 192 height 34
click at [104, 53] on input "a. AWS Server Migration Service automates the migration of on-premises VMware v…" at bounding box center [104, 51] width 0 height 4
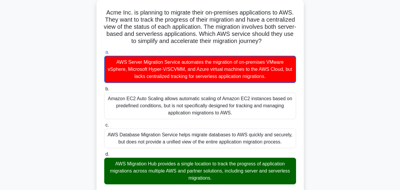
click at [343, 104] on div "Acme Inc. is planning to migrate their on-premises applications to AWS. They wa…" at bounding box center [199, 163] width 337 height 328
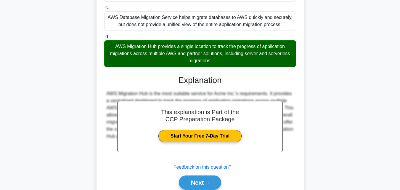
scroll to position [154, 0]
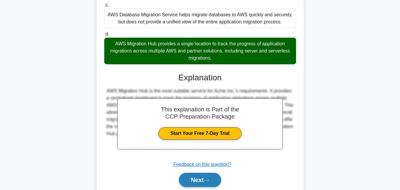
click at [199, 186] on button "Next" at bounding box center [200, 180] width 42 height 14
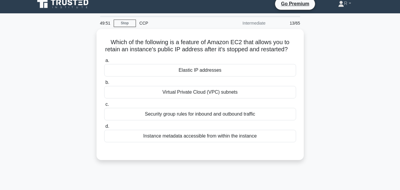
scroll to position [0, 0]
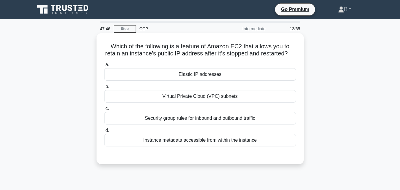
click at [233, 81] on div "Elastic IP addresses" at bounding box center [200, 74] width 192 height 12
click at [104, 67] on input "a. Elastic IP addresses" at bounding box center [104, 65] width 0 height 4
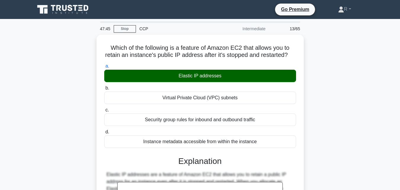
click at [314, 115] on div "Which of the following is a feature of Amazon EC2 that allows you to retain an …" at bounding box center [199, 188] width 337 height 306
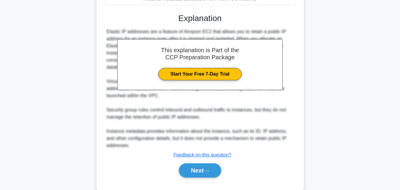
scroll to position [154, 0]
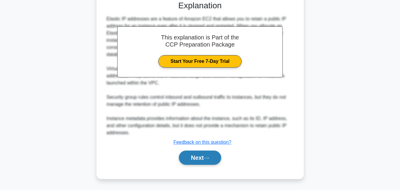
click at [206, 160] on icon at bounding box center [206, 157] width 5 height 3
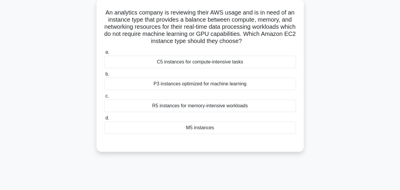
scroll to position [23, 0]
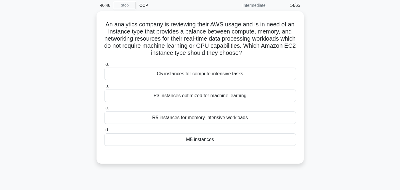
click at [326, 140] on div "An analytics company is reviewing their AWS usage and is in need of an instance…" at bounding box center [199, 90] width 337 height 159
click at [351, 87] on div "An analytics company is reviewing their AWS usage and is in need of an instance…" at bounding box center [199, 90] width 337 height 159
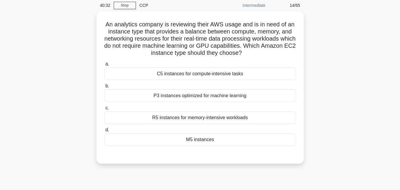
click at [351, 91] on div "An analytics company is reviewing their AWS usage and is in need of an instance…" at bounding box center [199, 90] width 337 height 159
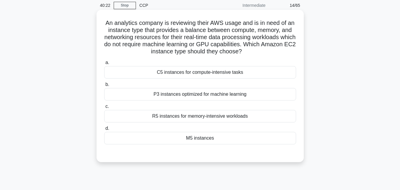
click at [232, 138] on div "M5 instances" at bounding box center [200, 138] width 192 height 12
click at [104, 130] on input "d. M5 instances" at bounding box center [104, 128] width 0 height 4
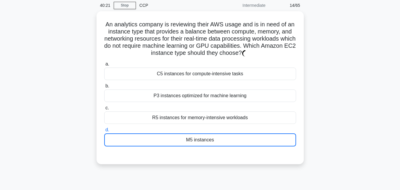
click at [343, 121] on div "An analytics company is reviewing their AWS usage and is in need of an instance…" at bounding box center [199, 91] width 337 height 160
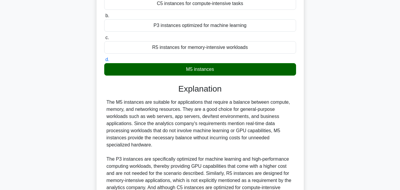
scroll to position [94, 0]
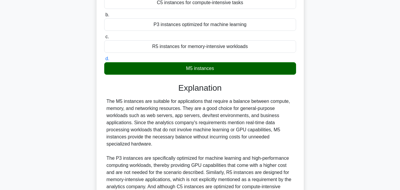
click at [325, 132] on div "An analytics company is reviewing their AWS usage and is in need of an instance…" at bounding box center [199, 96] width 337 height 313
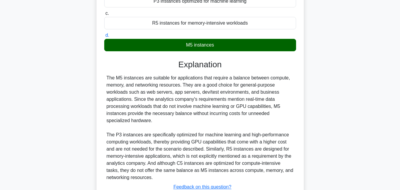
scroll to position [118, 0]
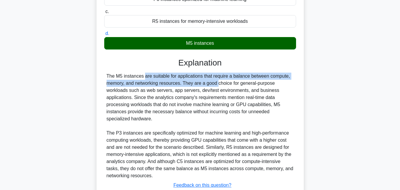
drag, startPoint x: 181, startPoint y: 83, endPoint x: 107, endPoint y: 77, distance: 75.2
click at [107, 77] on div "The M5 instances are suitable for applications that require a balance between c…" at bounding box center [200, 126] width 187 height 107
copy div "The M5 instances are suitable for applications that require a balance between c…"
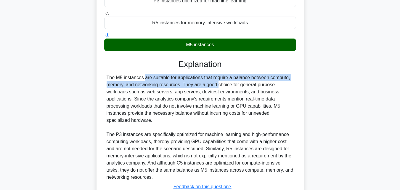
click at [356, 68] on div "An analytics company is reviewing their AWS usage and is in need of an instance…" at bounding box center [199, 73] width 337 height 313
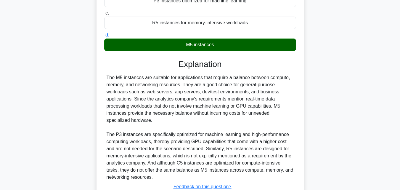
click at [333, 79] on div "An analytics company is reviewing their AWS usage and is in need of an instance…" at bounding box center [199, 73] width 337 height 313
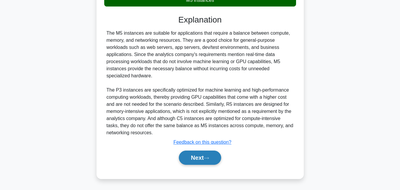
click at [197, 159] on button "Next" at bounding box center [200, 157] width 42 height 14
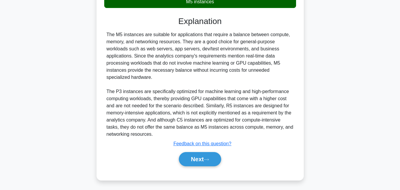
scroll to position [130, 0]
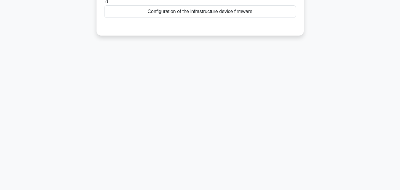
click at [315, 92] on div "38:45 Stop CCP Intermediate 15/65 When operating an application on AWS, what as…" at bounding box center [199, 39] width 337 height 296
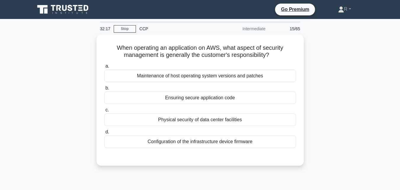
click at [325, 83] on div "When operating an application on AWS, what aspect of security management is gen…" at bounding box center [199, 104] width 337 height 138
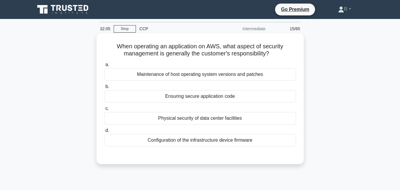
click at [252, 96] on div "Ensuring secure application code" at bounding box center [200, 96] width 192 height 12
click at [104, 88] on input "b. Ensuring secure application code" at bounding box center [104, 87] width 0 height 4
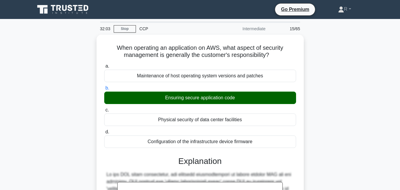
click at [345, 110] on div "When operating an application on AWS, what aspect of security management is gen…" at bounding box center [199, 188] width 337 height 306
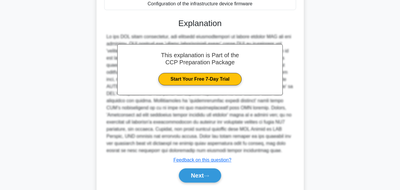
scroll to position [154, 0]
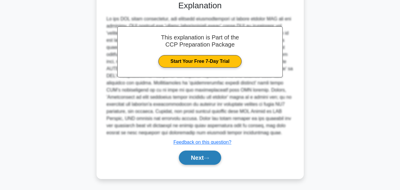
click at [193, 162] on button "Next" at bounding box center [200, 157] width 42 height 14
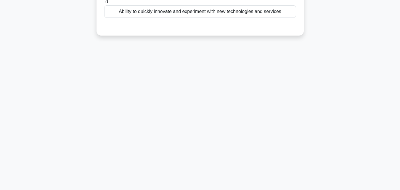
scroll to position [130, 0]
click at [321, 80] on div "31:59 Stop CCP Intermediate 16/65 Which of the following is a key advantage of …" at bounding box center [199, 39] width 337 height 296
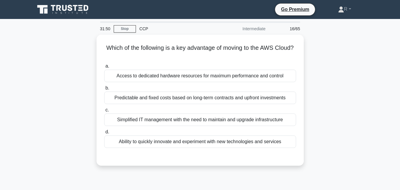
scroll to position [12, 0]
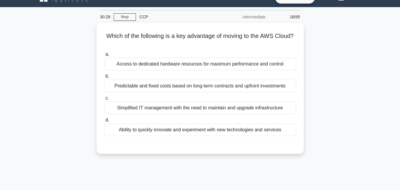
click at [326, 101] on div "Which of the following is a key advantage of moving to the AWS Cloud? .spinner_…" at bounding box center [199, 92] width 337 height 138
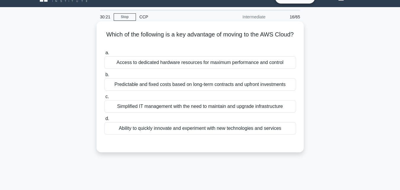
click at [271, 86] on div "Predictable and fixed costs based on long-term contracts and upfront investments" at bounding box center [200, 84] width 192 height 12
click at [104, 77] on input "b. Predictable and fixed costs based on long-term contracts and upfront investm…" at bounding box center [104, 75] width 0 height 4
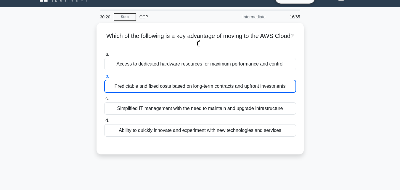
click at [348, 104] on div "Which of the following is a key advantage of moving to the AWS Cloud? .spinner_…" at bounding box center [199, 92] width 337 height 139
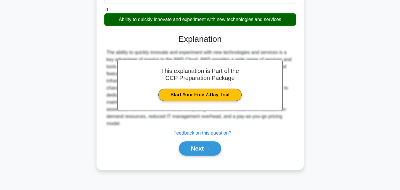
scroll to position [130, 0]
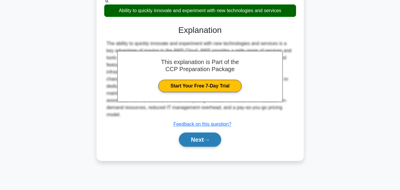
click at [216, 146] on button "Next" at bounding box center [200, 139] width 42 height 14
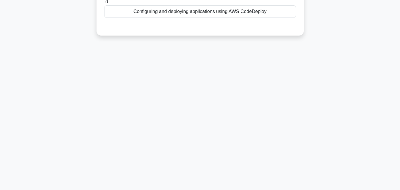
click at [309, 121] on div "29:49 Stop CCP Intermediate 17/65 Which of the following services can be direct…" at bounding box center [199, 39] width 337 height 296
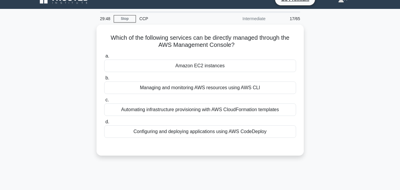
scroll to position [0, 0]
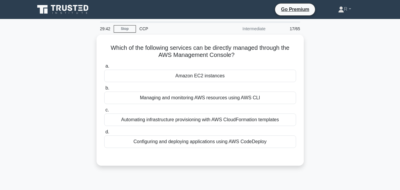
click at [314, 124] on div "Which of the following services can be directly managed through the AWS Managem…" at bounding box center [199, 104] width 337 height 138
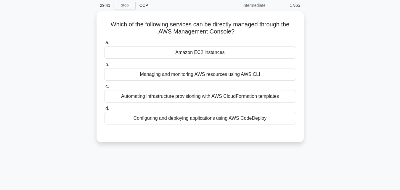
scroll to position [24, 0]
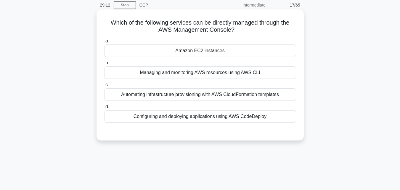
click at [221, 51] on div "Amazon EC2 instances" at bounding box center [200, 50] width 192 height 12
click at [104, 43] on input "a. Amazon EC2 instances" at bounding box center [104, 41] width 0 height 4
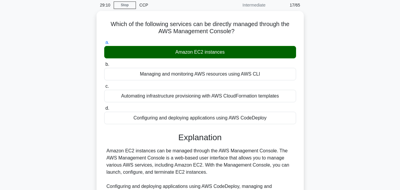
click at [331, 113] on div "Which of the following services can be directly managed through the AWS Managem…" at bounding box center [199, 146] width 337 height 271
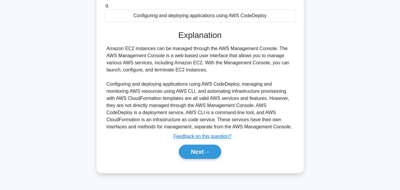
scroll to position [130, 0]
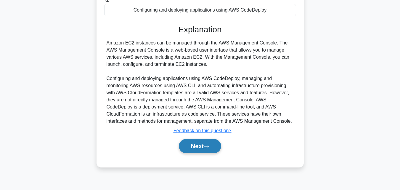
click at [199, 141] on button "Next" at bounding box center [200, 146] width 42 height 14
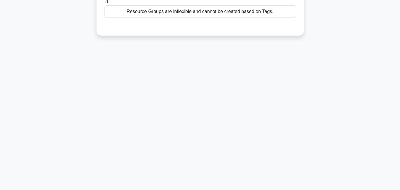
click at [229, 107] on div "29:00 Stop CCP Intermediate 18/65 Considering AWS Resource Groups and Tag Edito…" at bounding box center [199, 39] width 337 height 296
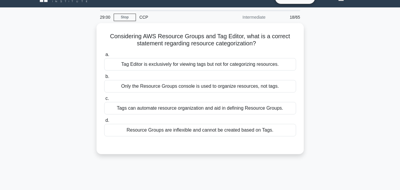
scroll to position [0, 0]
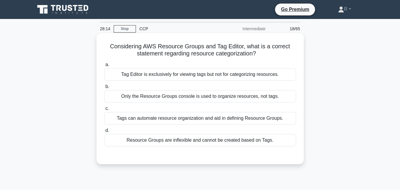
click at [207, 120] on div "Tags can automate resource organization and aid in defining Resource Groups." at bounding box center [200, 118] width 192 height 12
click at [104, 110] on input "c. Tags can automate resource organization and aid in defining Resource Groups." at bounding box center [104, 109] width 0 height 4
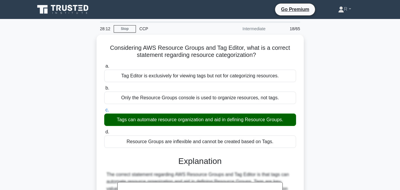
click at [326, 107] on div "Considering AWS Resource Groups and Tag Editor, what is a correct statement reg…" at bounding box center [199, 177] width 337 height 285
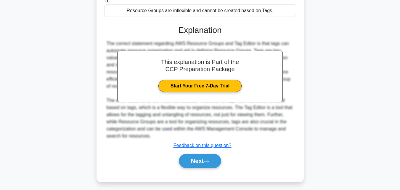
scroll to position [133, 0]
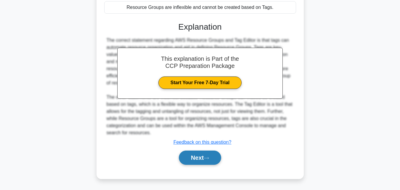
click at [204, 157] on button "Next" at bounding box center [200, 157] width 42 height 14
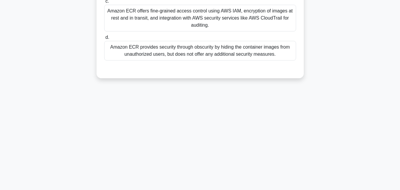
scroll to position [130, 0]
click at [329, 105] on div "28:07 Stop CCP Intermediate 19/65 Which of the following best describes the sec…" at bounding box center [199, 39] width 337 height 296
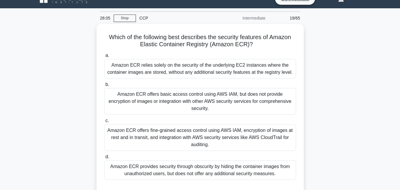
scroll to position [12, 0]
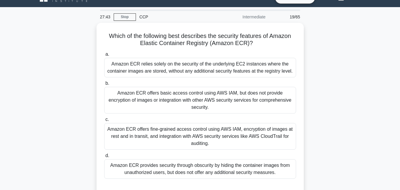
click at [334, 117] on div "Which of the following best describes the security features of Amazon Elastic C…" at bounding box center [199, 113] width 337 height 181
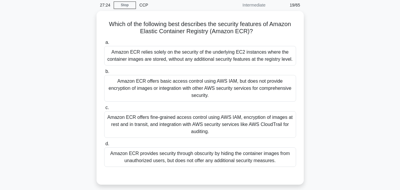
click at [325, 86] on div "Which of the following best describes the security features of Amazon Elastic C…" at bounding box center [199, 101] width 337 height 181
